Goal: Transaction & Acquisition: Book appointment/travel/reservation

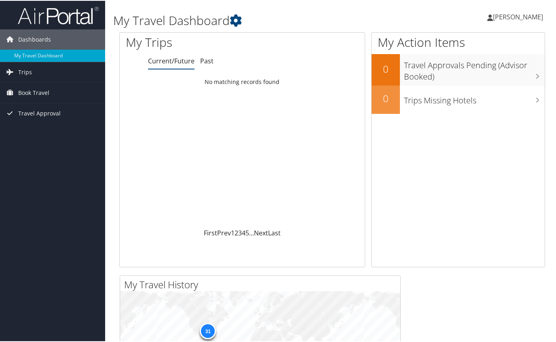
click at [172, 61] on link "Current/Future" at bounding box center [171, 60] width 46 height 9
click at [34, 93] on span "Book Travel" at bounding box center [33, 92] width 31 height 20
click at [29, 72] on span "Trips" at bounding box center [25, 71] width 14 height 20
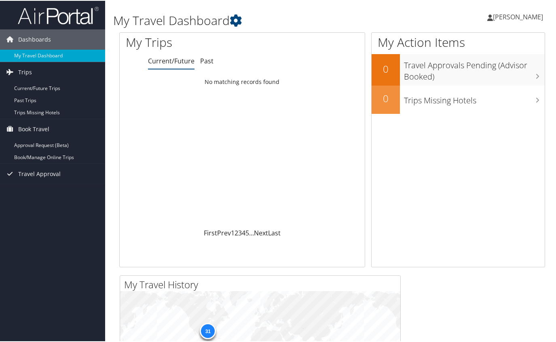
click at [191, 174] on div "Loading... No matching records found" at bounding box center [242, 151] width 245 height 154
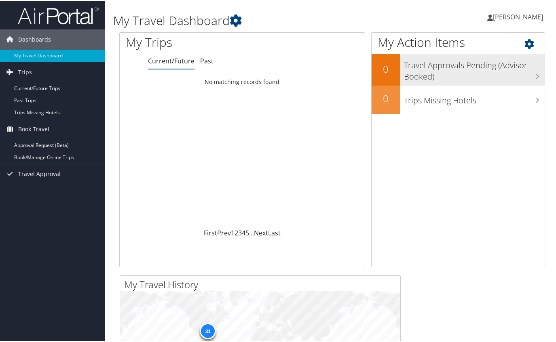
click at [535, 76] on icon at bounding box center [537, 75] width 4 height 6
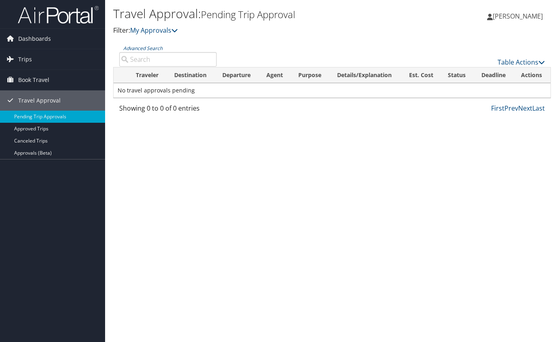
click at [154, 77] on th "Traveler" at bounding box center [148, 75] width 38 height 16
click at [178, 32] on icon at bounding box center [174, 30] width 6 height 6
click at [166, 32] on link "My Approvals" at bounding box center [154, 30] width 48 height 9
click at [22, 58] on span "Trips" at bounding box center [25, 59] width 14 height 20
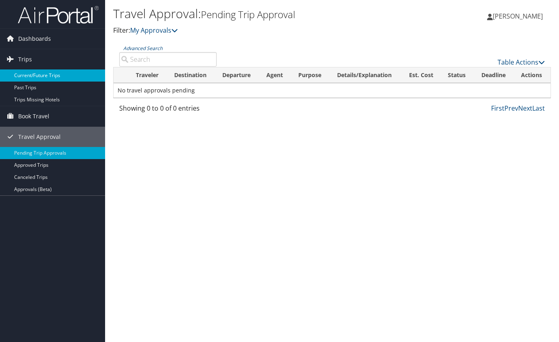
click at [32, 72] on link "Current/Future Trips" at bounding box center [52, 76] width 105 height 12
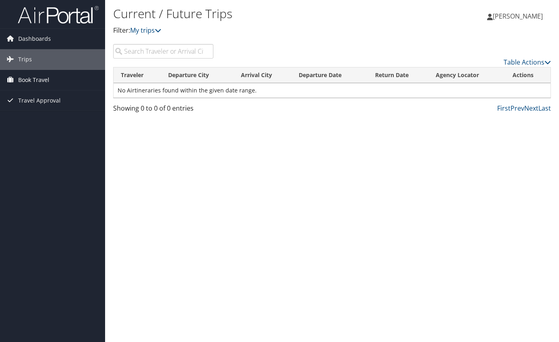
click at [23, 79] on span "Book Travel" at bounding box center [33, 80] width 31 height 20
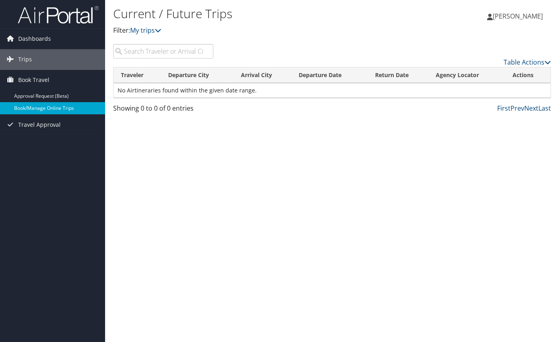
click at [34, 106] on link "Book/Manage Online Trips" at bounding box center [52, 108] width 105 height 12
